Goal: Navigation & Orientation: Find specific page/section

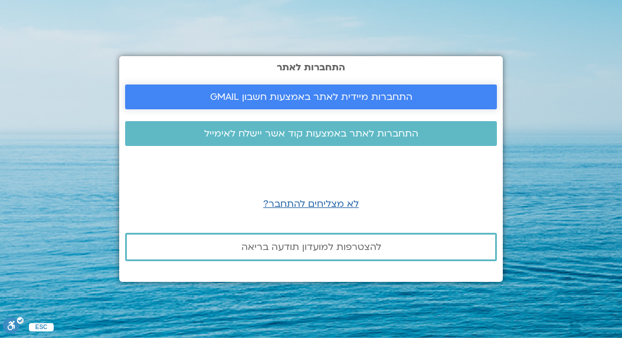
click at [347, 96] on span "התחברות מיידית לאתר באמצעות חשבון GMAIL" at bounding box center [311, 96] width 202 height 11
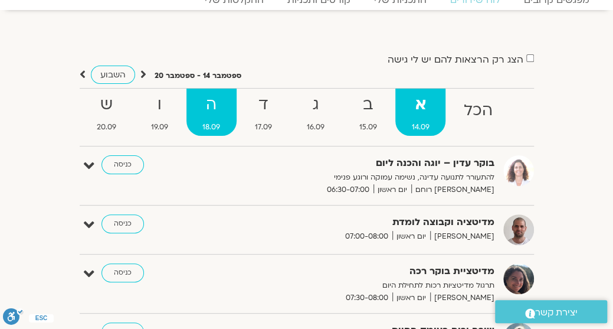
scroll to position [55, 0]
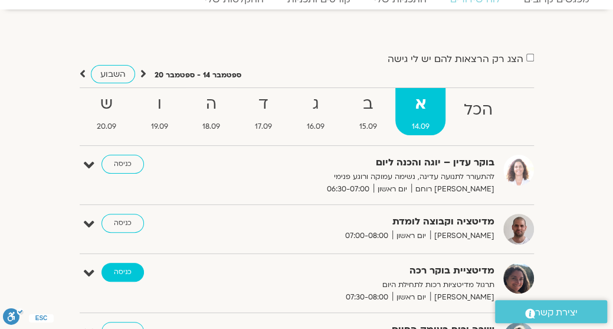
click at [118, 272] on link "כניסה" at bounding box center [123, 272] width 43 height 19
